Goal: Task Accomplishment & Management: Manage account settings

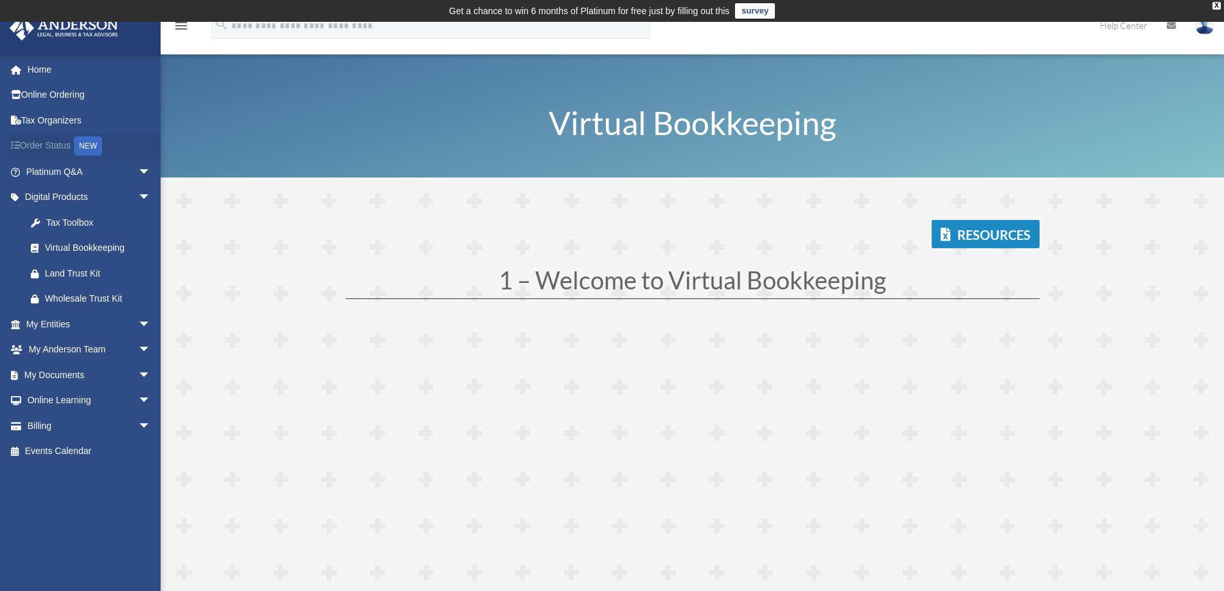
click at [51, 141] on link "Order Status NEW" at bounding box center [89, 146] width 161 height 26
click at [42, 424] on link "Billing arrow_drop_down" at bounding box center [89, 426] width 161 height 26
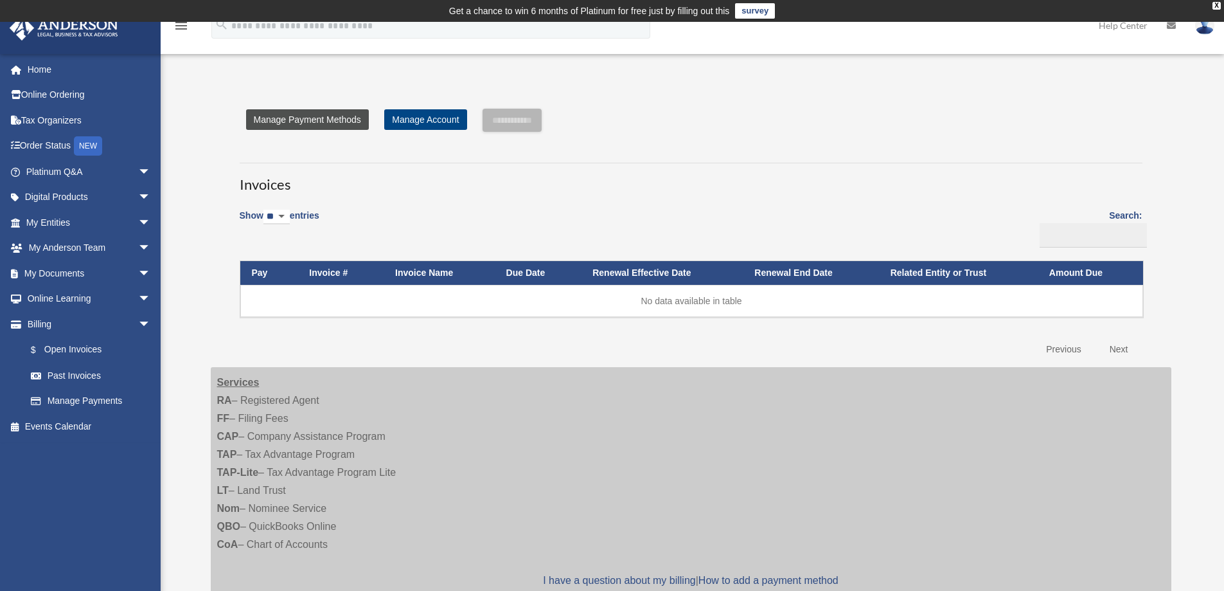
click at [355, 118] on link "Manage Payment Methods" at bounding box center [307, 119] width 123 height 21
